Goal: Transaction & Acquisition: Purchase product/service

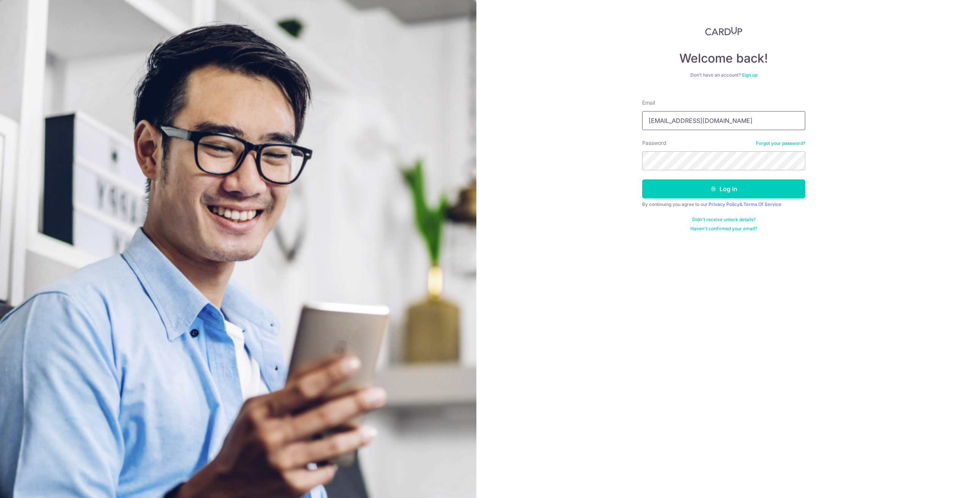
click at [682, 119] on input "Wayneang777@gmail.com" at bounding box center [723, 120] width 163 height 19
type input "Wayne.ecs@gmail.com"
click at [660, 185] on button "Log in" at bounding box center [723, 188] width 163 height 19
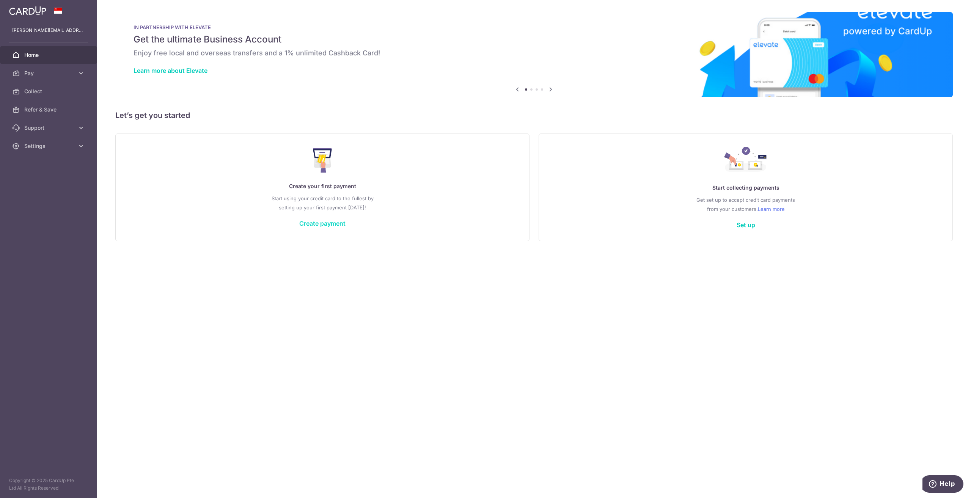
click at [332, 220] on link "Create payment" at bounding box center [322, 224] width 46 height 8
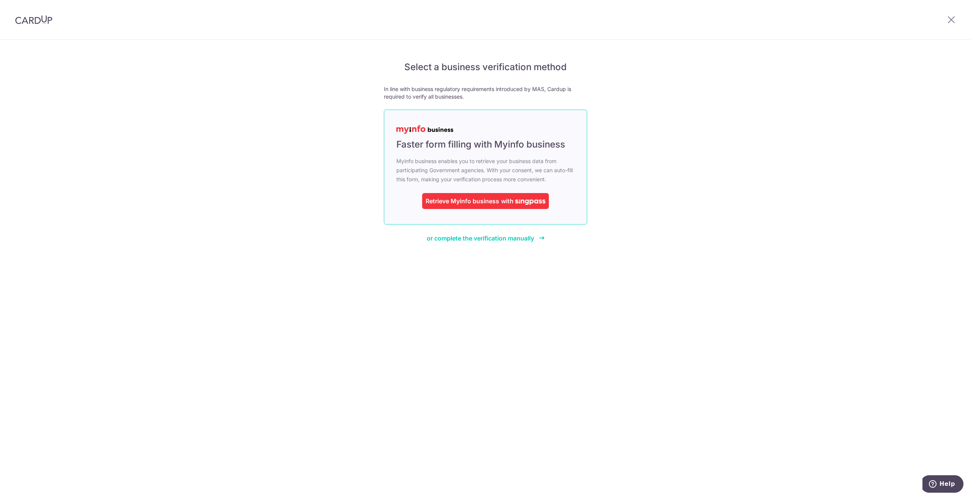
click at [489, 201] on div "Retrieve Myinfo business" at bounding box center [462, 200] width 74 height 9
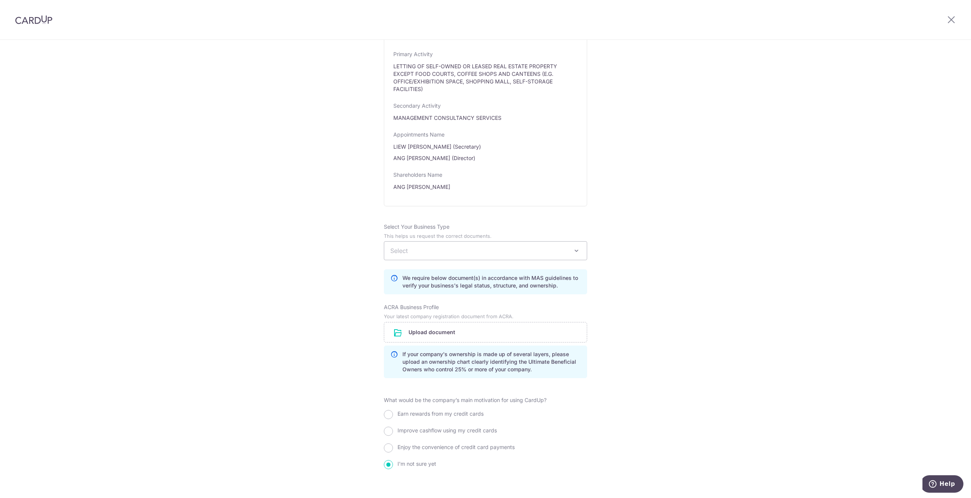
scroll to position [408, 0]
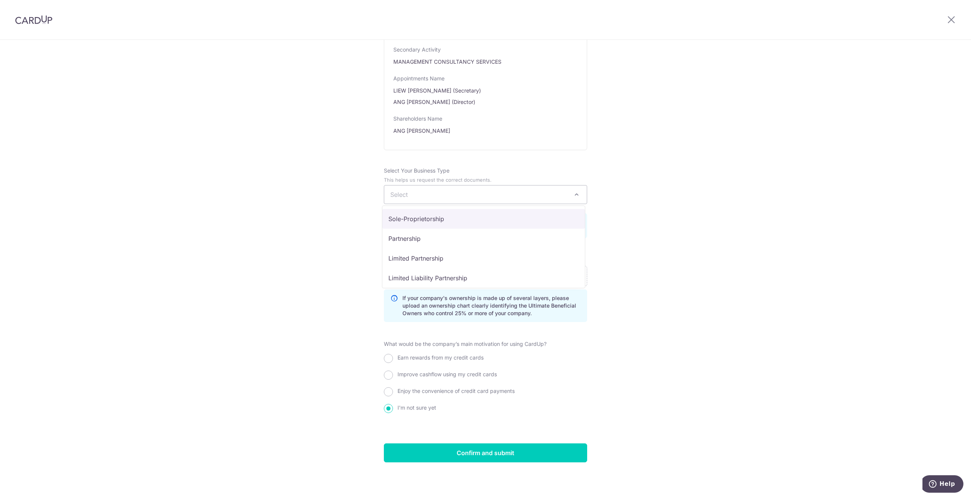
click at [416, 193] on span "Select" at bounding box center [485, 194] width 202 height 18
select select "Private Company (PTE LTD)"
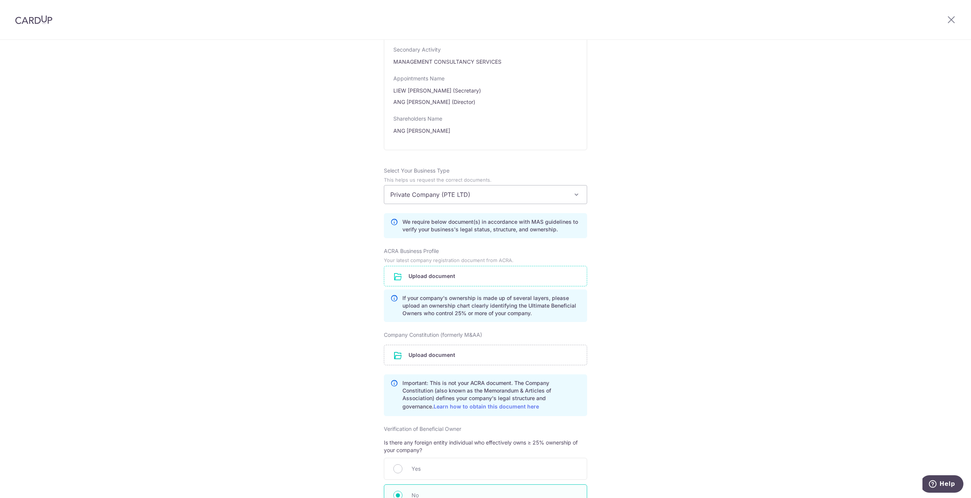
click at [425, 276] on input "file" at bounding box center [485, 276] width 202 height 20
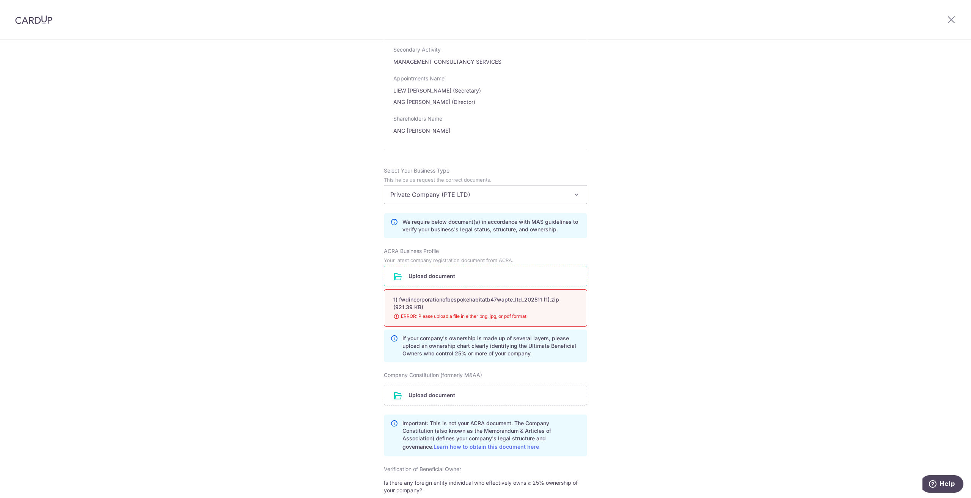
click at [420, 273] on input "file" at bounding box center [485, 276] width 202 height 20
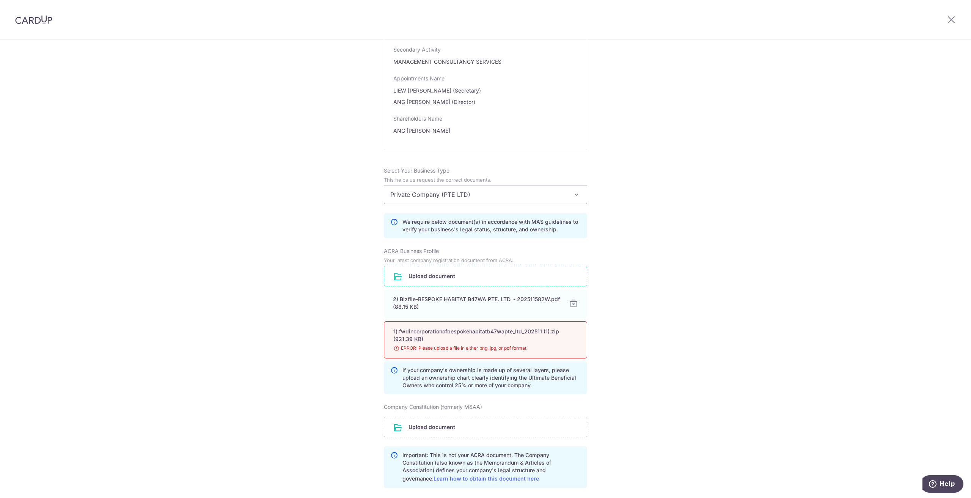
click at [639, 355] on div "Review the company details Company details View all The following details are r…" at bounding box center [485, 192] width 971 height 1123
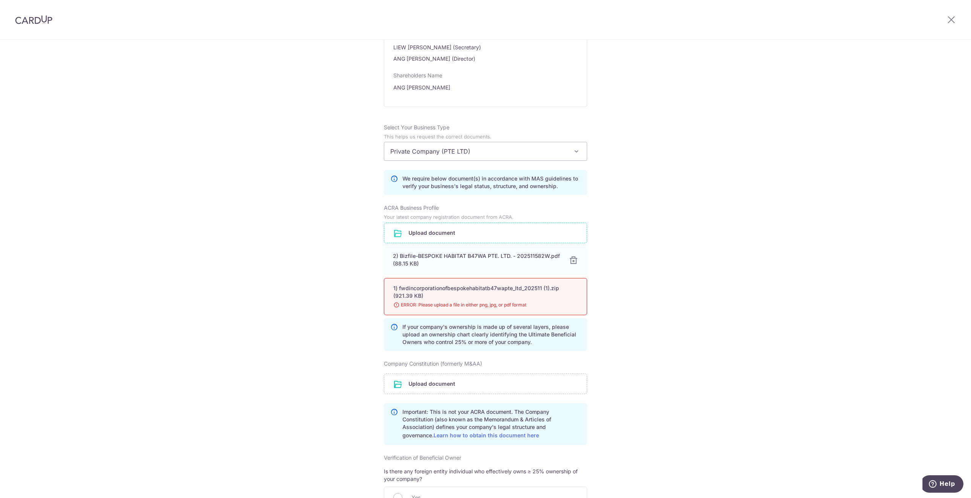
scroll to position [484, 0]
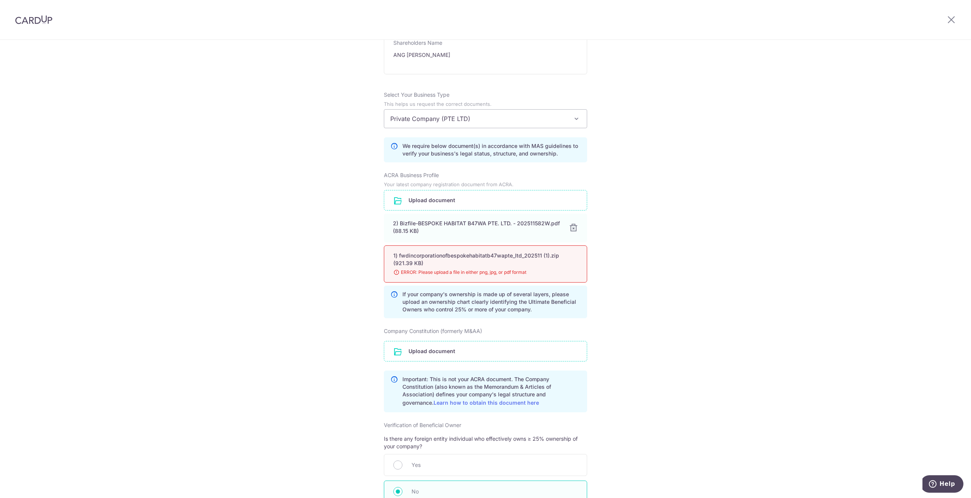
click at [447, 352] on input "file" at bounding box center [485, 351] width 202 height 20
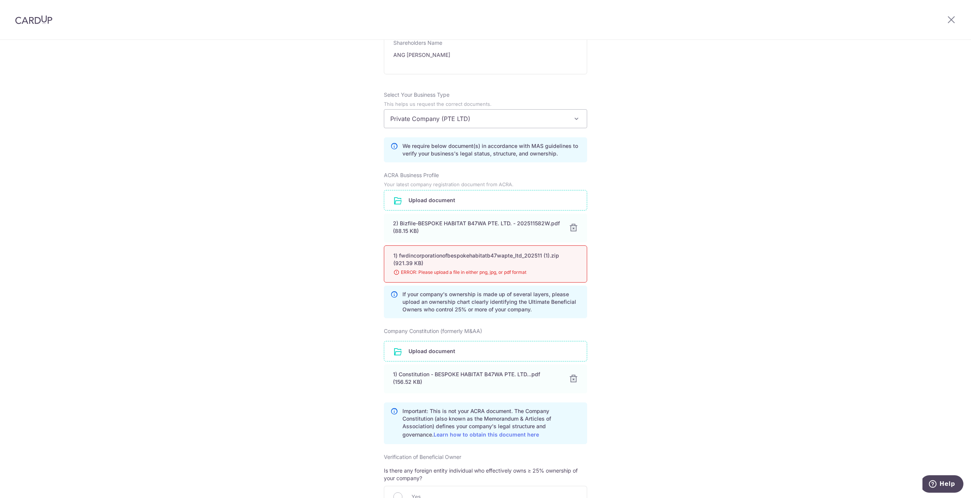
click at [397, 310] on div "If your company's ownership is made up of several layers, please upload an owne…" at bounding box center [485, 301] width 203 height 33
drag, startPoint x: 586, startPoint y: 312, endPoint x: 562, endPoint y: 274, distance: 45.2
click at [587, 310] on div "Review the company details Company details View all The following details are r…" at bounding box center [485, 133] width 971 height 1154
drag, startPoint x: 586, startPoint y: 274, endPoint x: 517, endPoint y: 268, distance: 68.5
click at [567, 271] on div "Review the company details Company details View all The following details are r…" at bounding box center [485, 133] width 971 height 1154
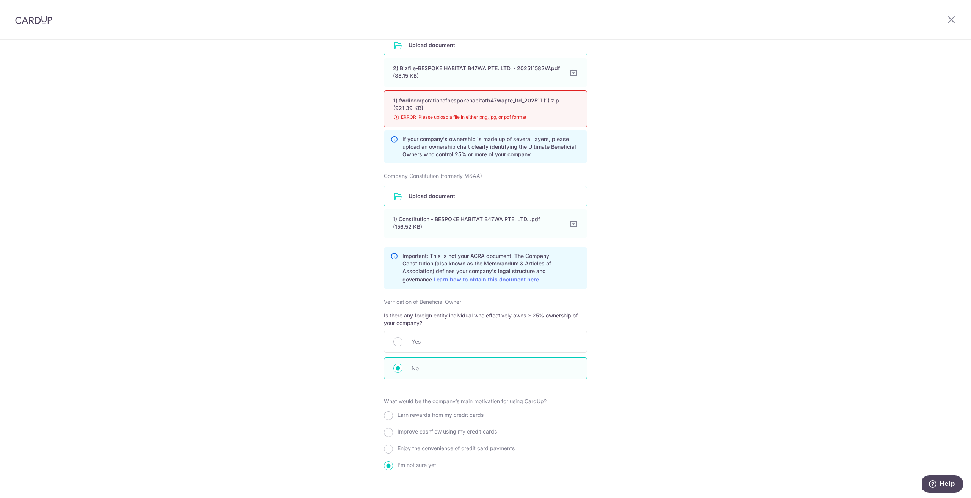
scroll to position [696, 0]
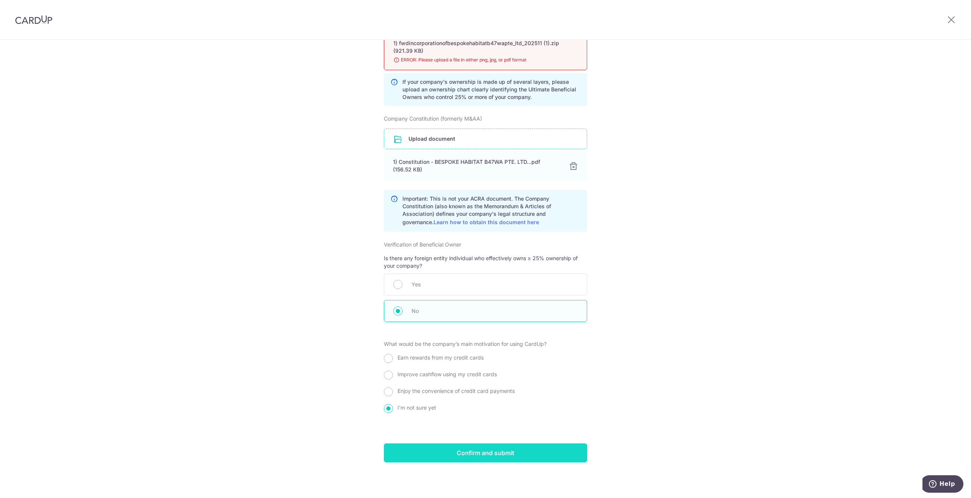
click at [498, 451] on input "Confirm and submit" at bounding box center [485, 452] width 203 height 19
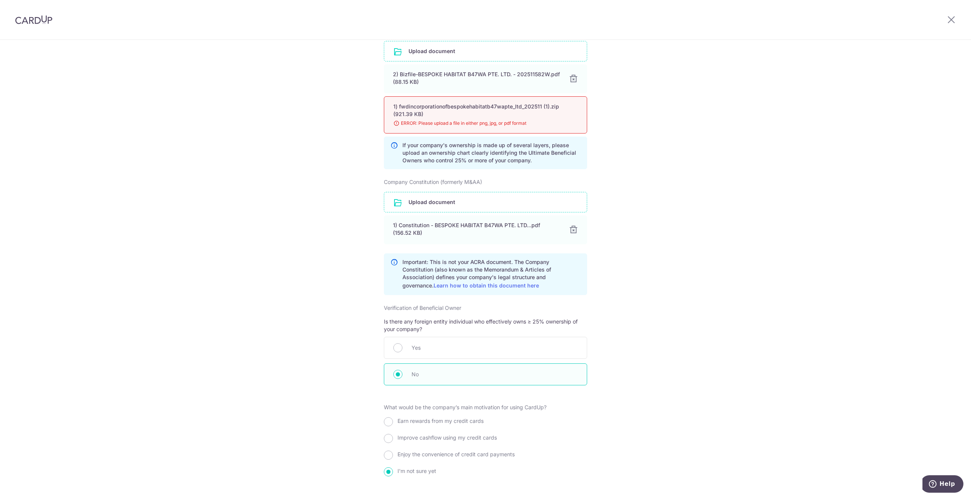
scroll to position [545, 0]
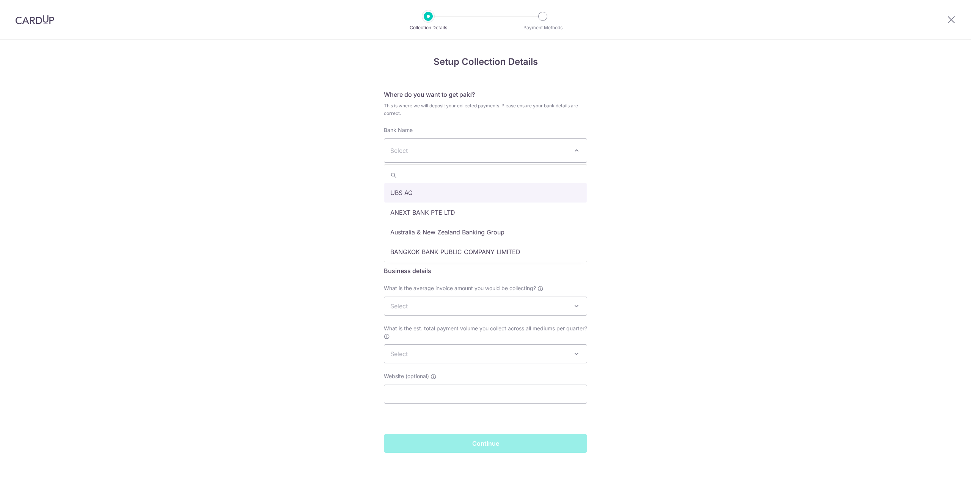
click at [577, 154] on span at bounding box center [576, 150] width 9 height 9
type input "dbs"
select select "6"
click at [422, 193] on input "text" at bounding box center [432, 193] width 97 height 19
paste input "072-134094-1"
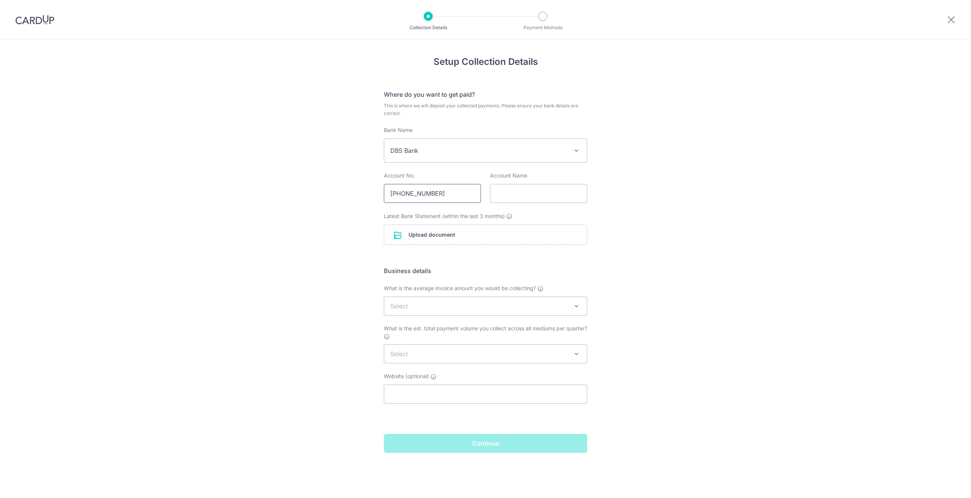
type input "072-134094-1"
click at [539, 192] on input "text" at bounding box center [538, 193] width 97 height 19
paste input "BESPOKE HABITAT B47WA PTE. LTD."
type input "BESPOKE HABITAT B47WA PTE. LTD."
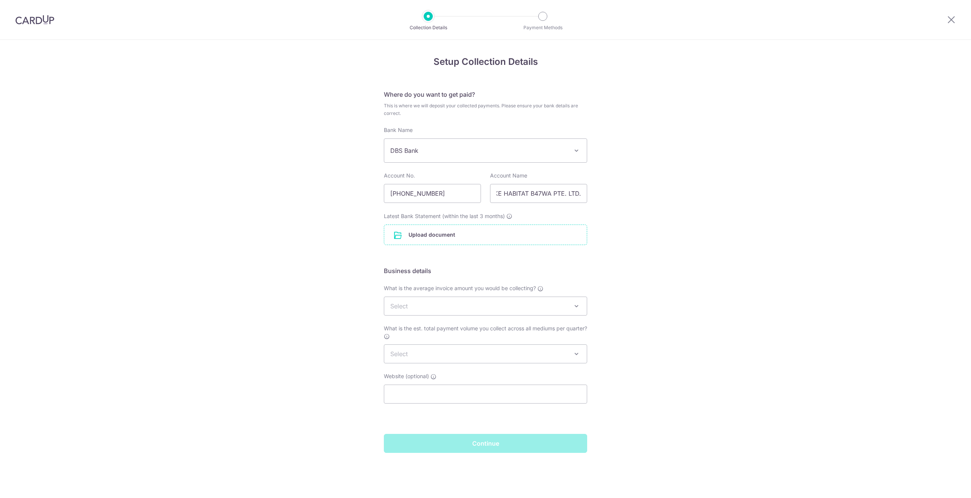
click at [481, 227] on input "file" at bounding box center [485, 235] width 202 height 20
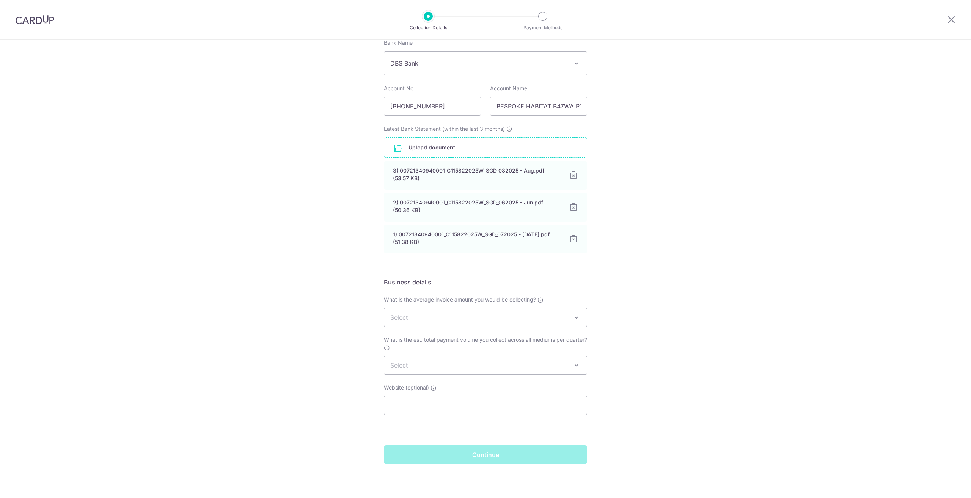
scroll to position [89, 0]
click at [573, 318] on span at bounding box center [576, 315] width 9 height 9
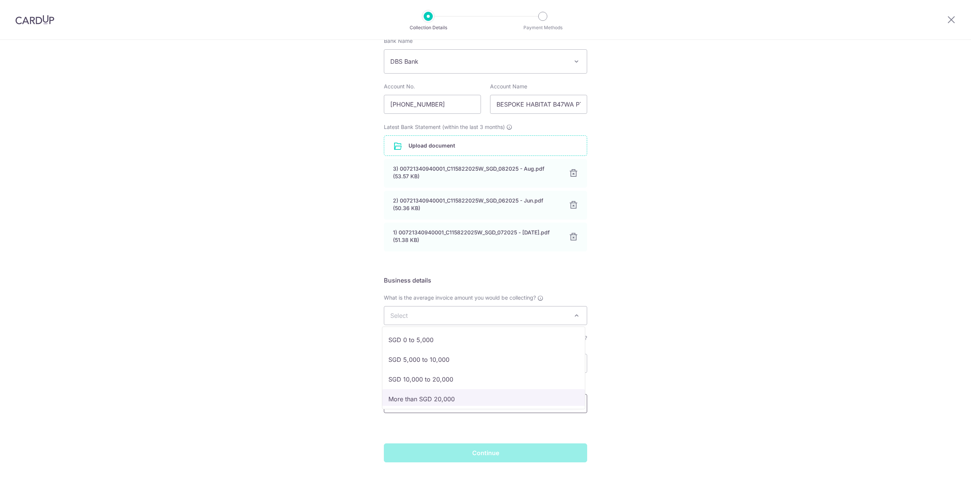
select select "More than SGD 20,000"
click at [577, 360] on span at bounding box center [576, 363] width 9 height 9
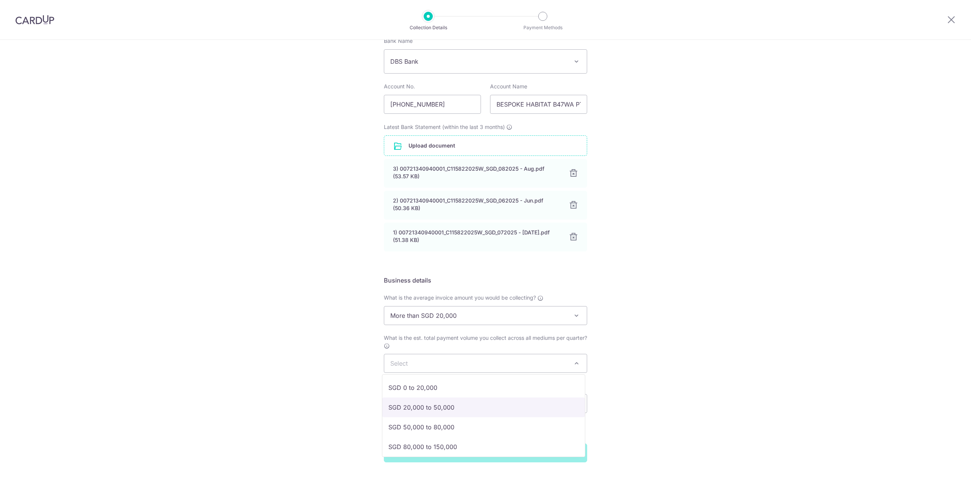
select select "SGD 20,000 to 50,000"
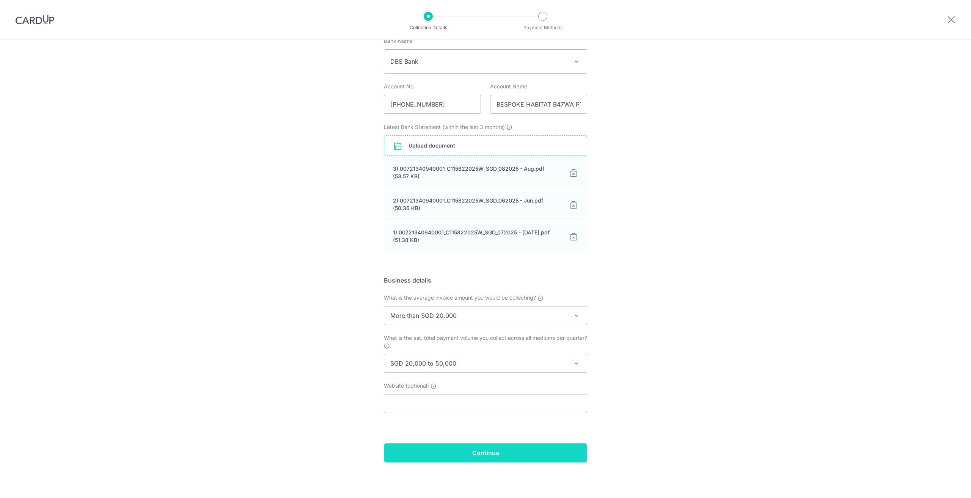
click at [470, 453] on input "Continue" at bounding box center [485, 452] width 203 height 19
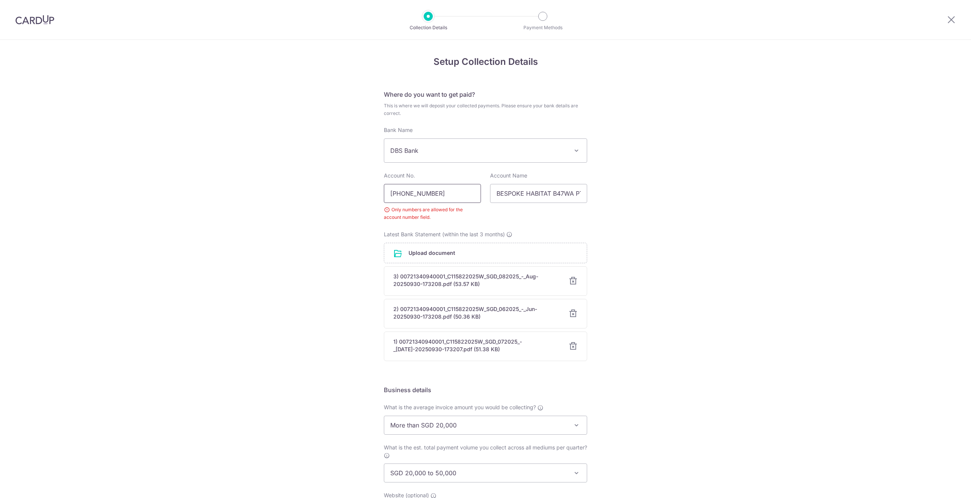
click at [401, 190] on input "[PHONE_NUMBER]" at bounding box center [432, 193] width 97 height 19
click at [424, 191] on input "072134094-1" at bounding box center [432, 193] width 97 height 19
type input "0721340941"
click at [635, 235] on div "Setup Collection Details Where do you want to get paid? This is where we will d…" at bounding box center [485, 324] width 971 height 568
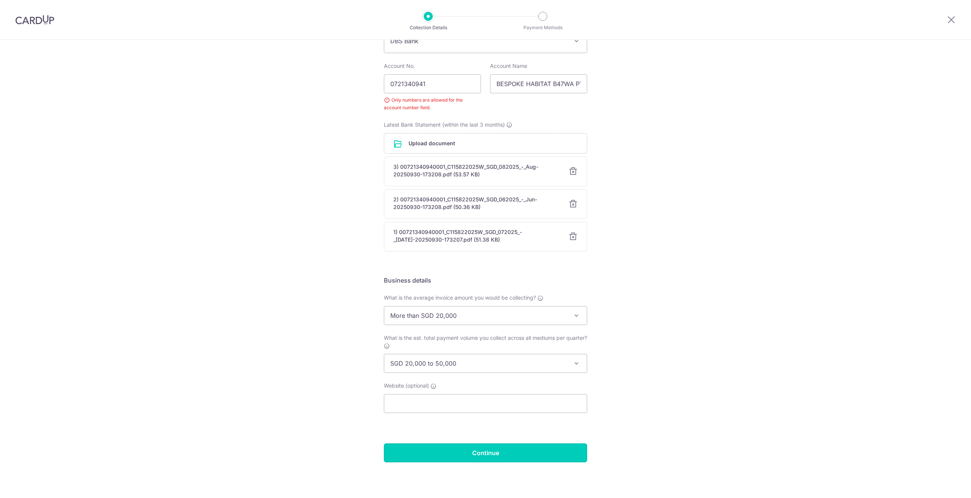
click at [515, 452] on input "Continue" at bounding box center [485, 452] width 203 height 19
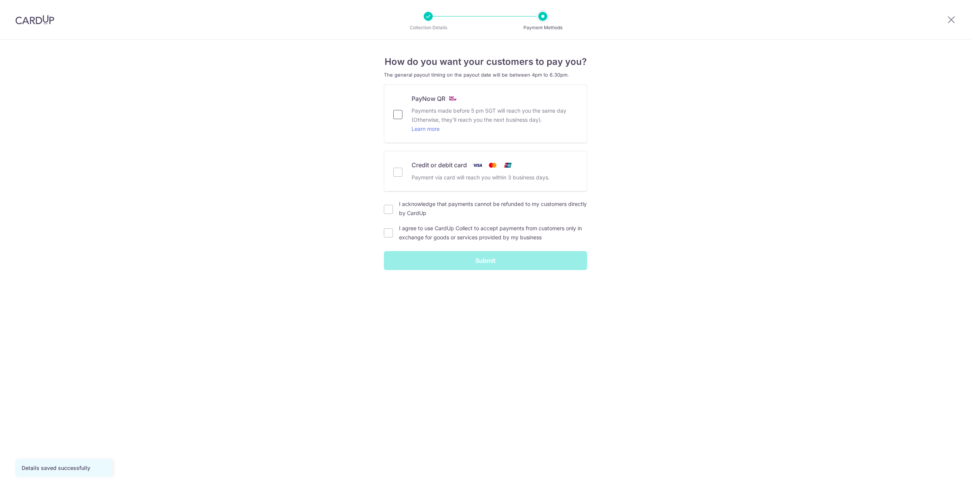
click at [400, 114] on input "PayNow QR Payments made before 5 pm SGT will reach you the same day (Otherwise,…" at bounding box center [397, 114] width 9 height 9
checkbox input "true"
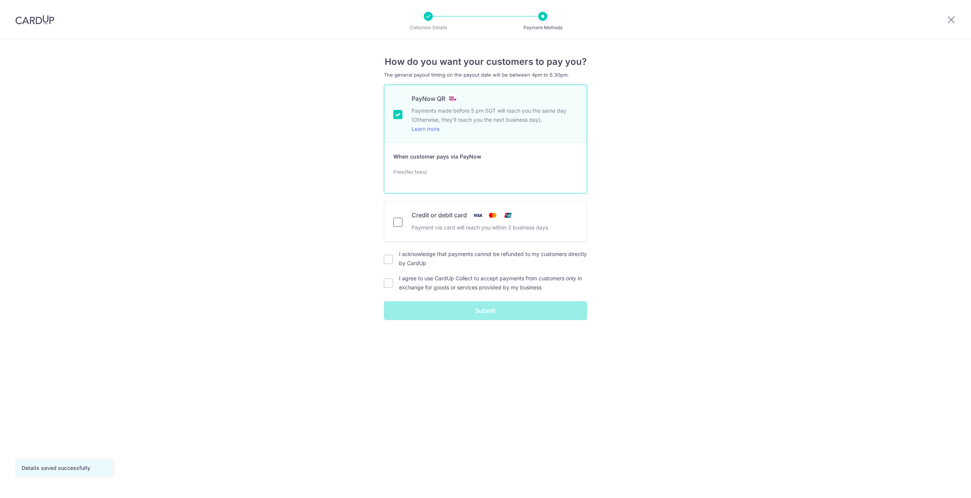
click at [400, 224] on input "Credit or debit card Payment via card will reach you within 3 business days." at bounding box center [397, 222] width 9 height 9
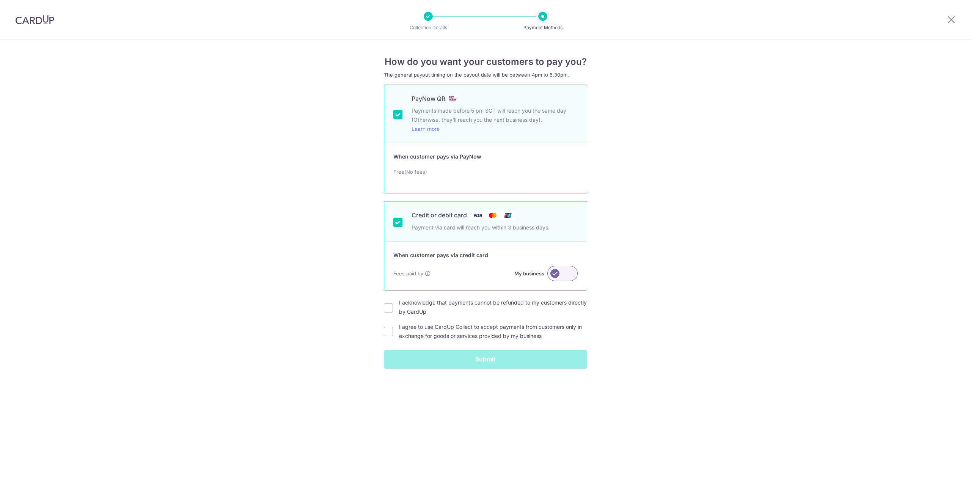
click at [400, 223] on input "Credit or debit card Payment via card will reach you within 3 business days." at bounding box center [397, 222] width 9 height 9
checkbox input "false"
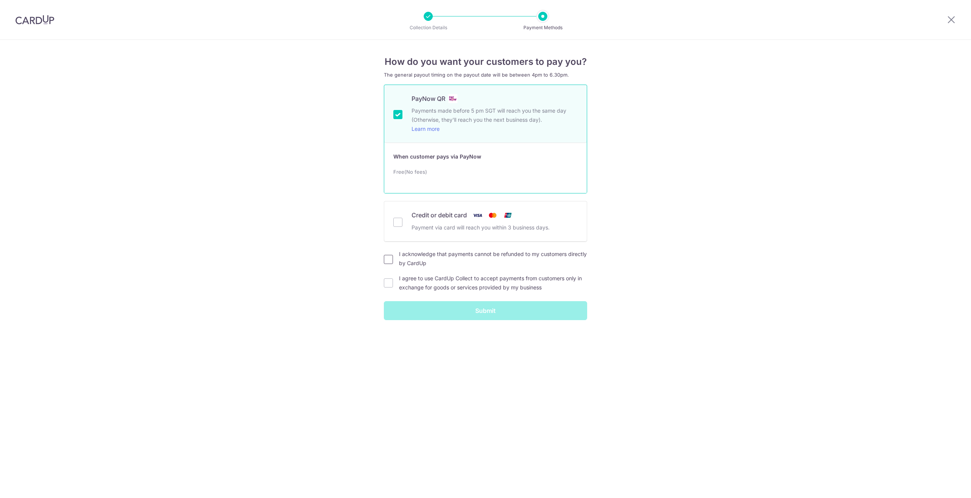
click at [389, 257] on input "I acknowledge that payments cannot be refunded to my customers directly by Card…" at bounding box center [388, 259] width 9 height 9
checkbox input "true"
drag, startPoint x: 390, startPoint y: 282, endPoint x: 395, endPoint y: 282, distance: 4.9
click at [392, 282] on input "I agree to use CardUp Collect to accept payments from customers only in exchang…" at bounding box center [388, 282] width 9 height 9
checkbox input "true"
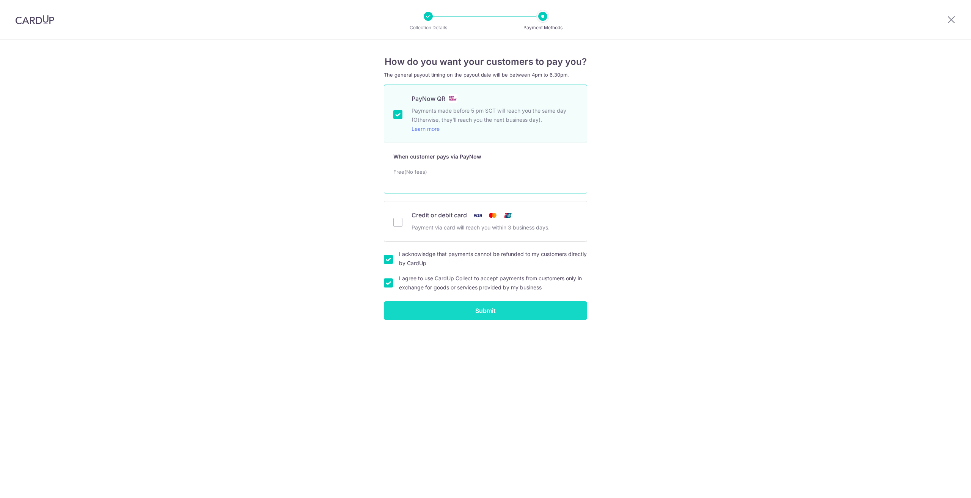
click at [428, 309] on input "Submit" at bounding box center [485, 310] width 203 height 19
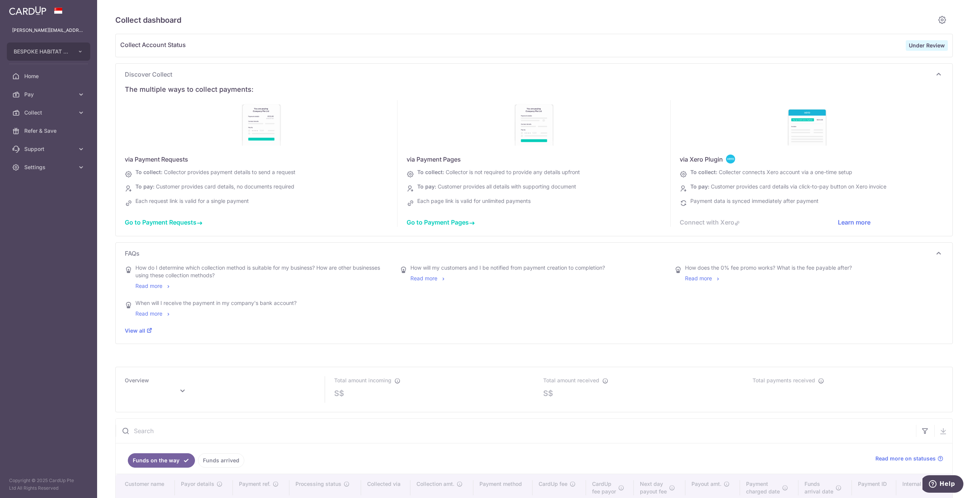
type input "September 2025"
click at [191, 221] on span "Go to Payment Requests" at bounding box center [164, 222] width 78 height 8
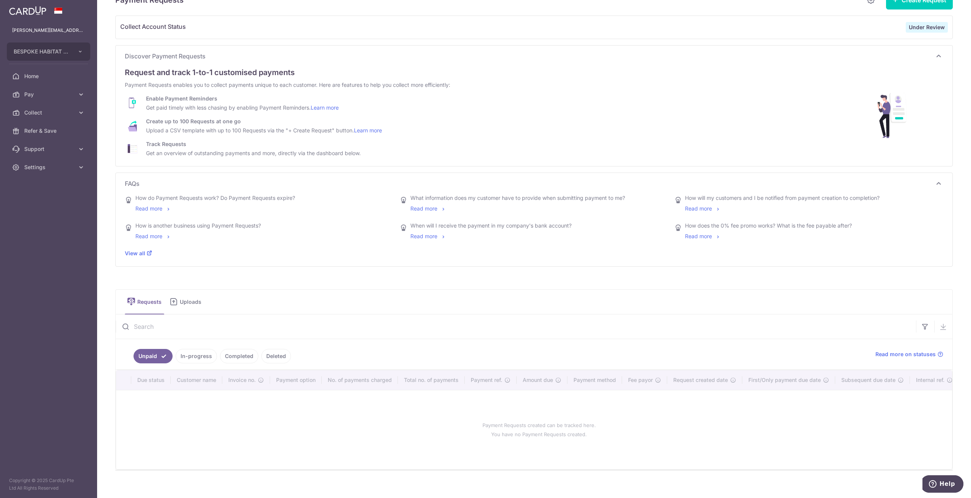
scroll to position [34, 0]
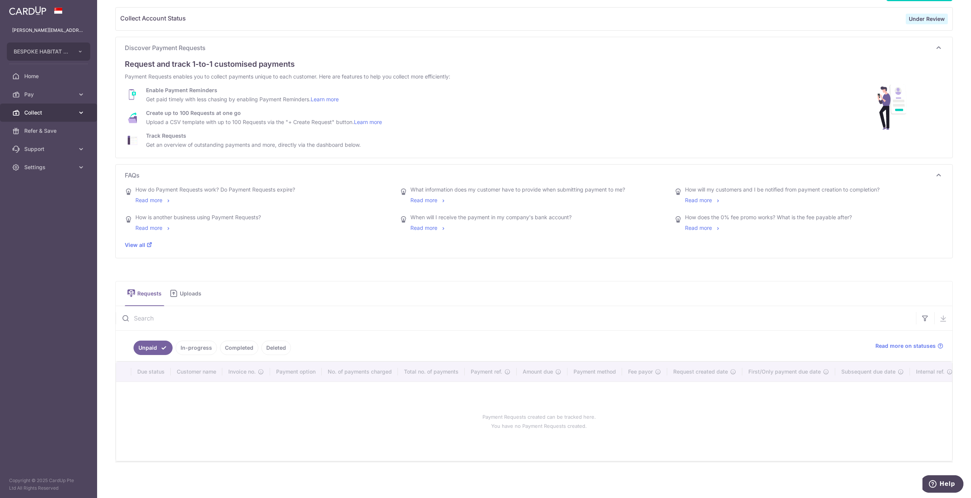
click at [80, 112] on icon at bounding box center [81, 113] width 8 height 8
click at [82, 95] on icon at bounding box center [81, 95] width 8 height 8
click at [44, 128] on span "Recipients" at bounding box center [49, 131] width 50 height 8
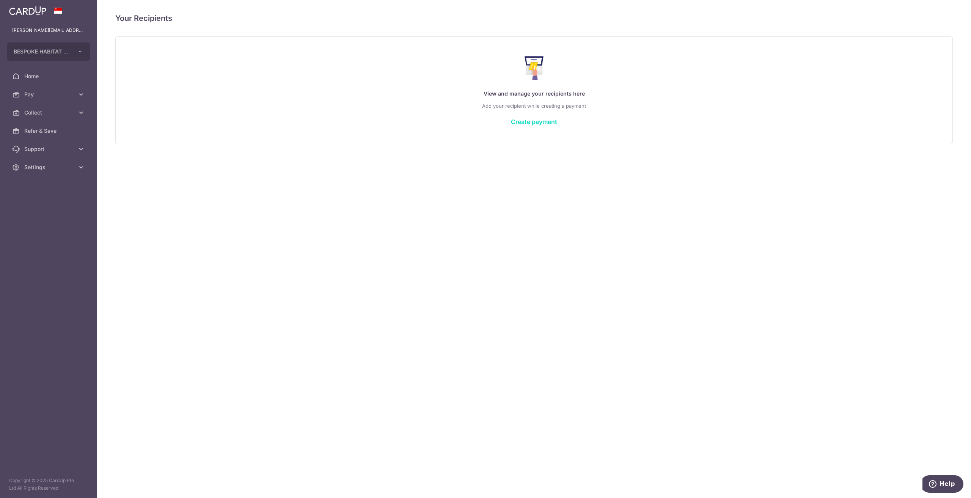
click at [517, 122] on link "Create payment" at bounding box center [534, 122] width 46 height 8
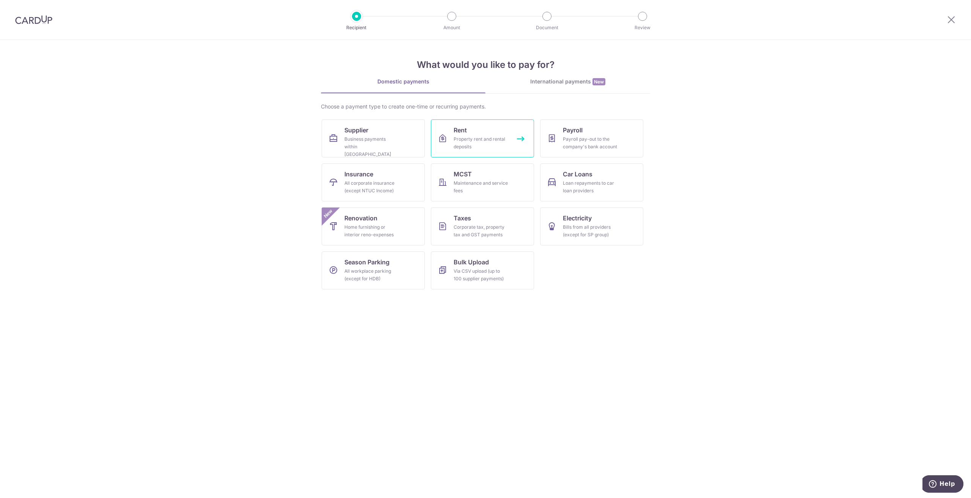
click at [465, 132] on span "Rent" at bounding box center [459, 129] width 13 height 9
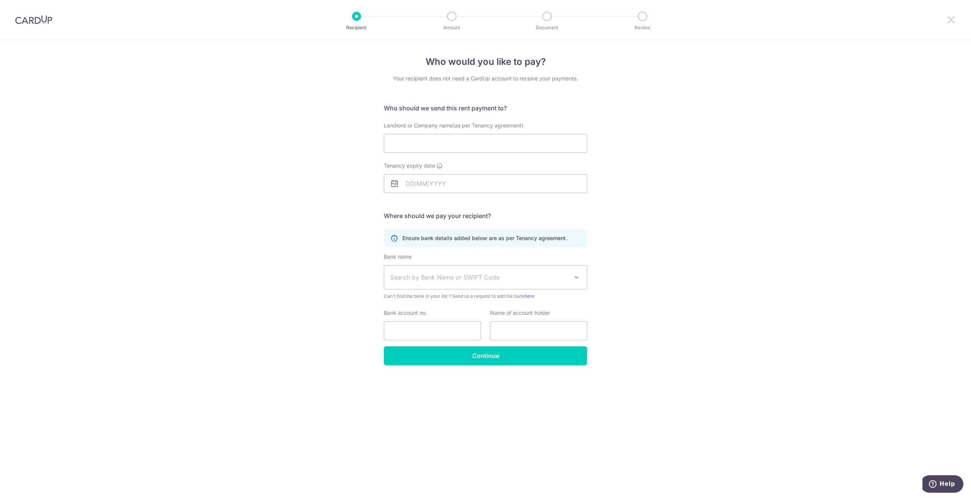
click at [949, 18] on icon at bounding box center [950, 19] width 9 height 9
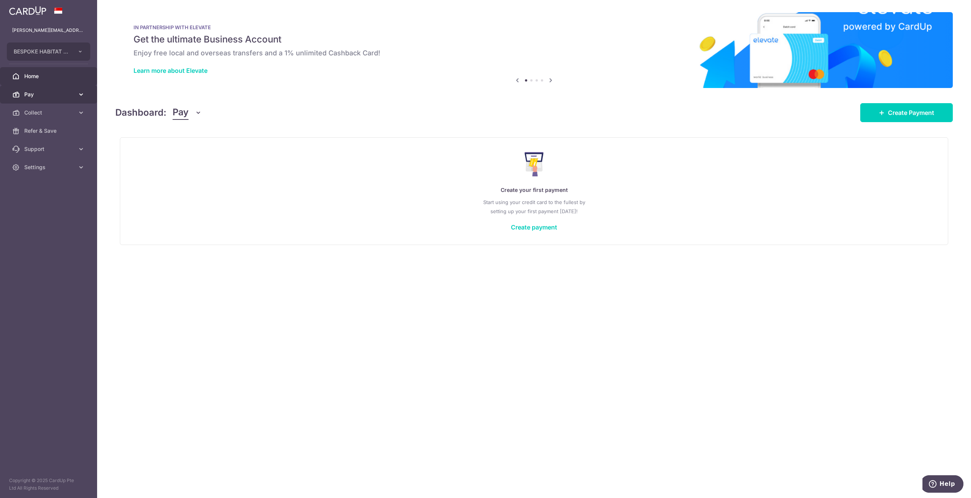
click at [81, 96] on icon at bounding box center [81, 95] width 8 height 8
click at [30, 167] on span "Cards" at bounding box center [49, 167] width 50 height 8
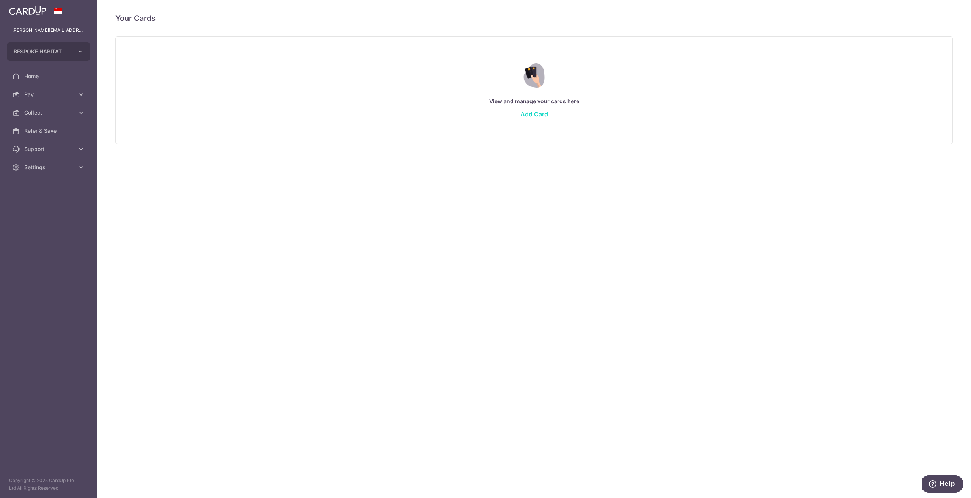
click at [532, 116] on link "Add Card" at bounding box center [534, 114] width 28 height 8
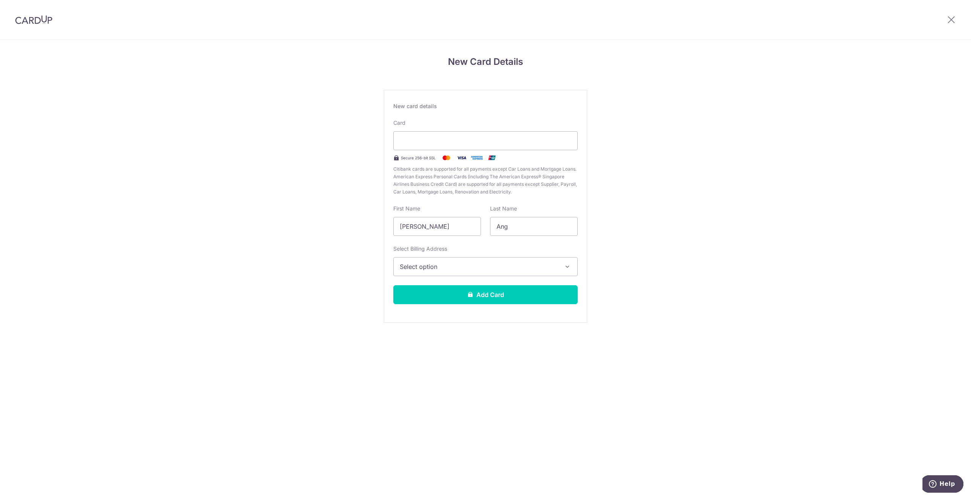
click at [867, 133] on div "New Card Details New card details Card Secure 256-bit SSL Citibank cards are su…" at bounding box center [485, 199] width 971 height 318
